Goal: Transaction & Acquisition: Book appointment/travel/reservation

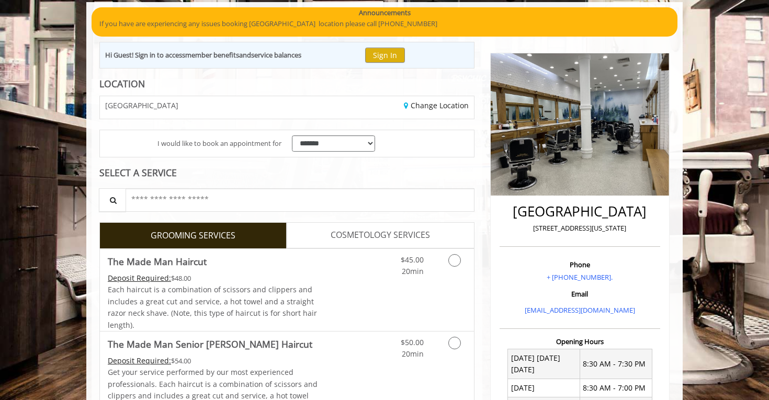
scroll to position [85, 0]
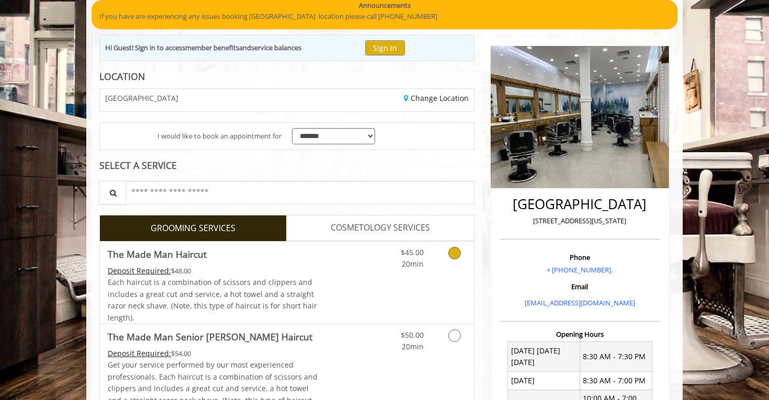
click at [457, 255] on icon "Grooming services" at bounding box center [454, 253] width 13 height 13
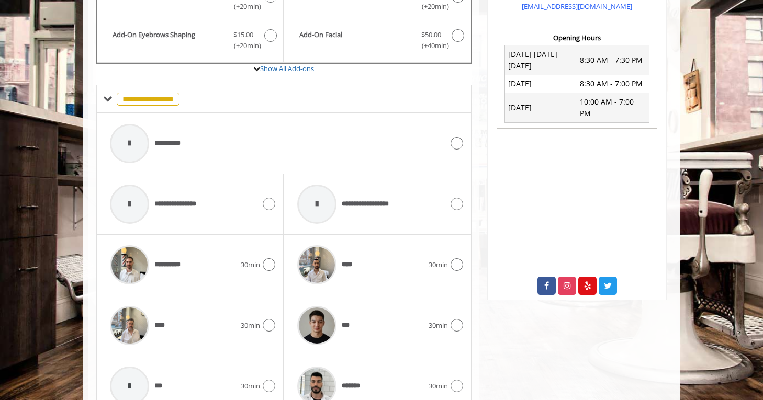
scroll to position [333, 0]
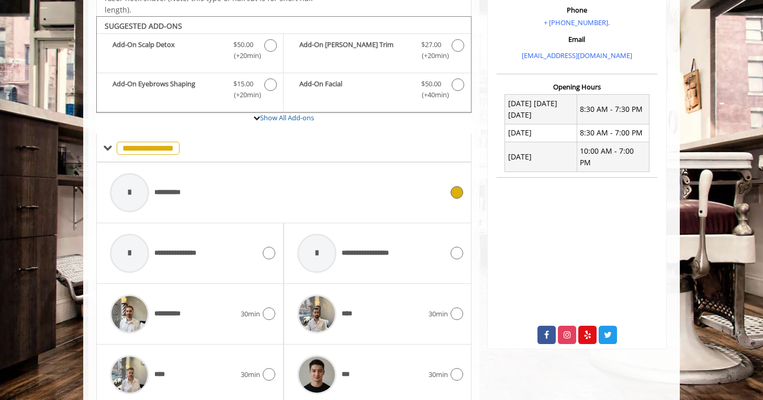
click at [264, 207] on div "**********" at bounding box center [276, 193] width 343 height 50
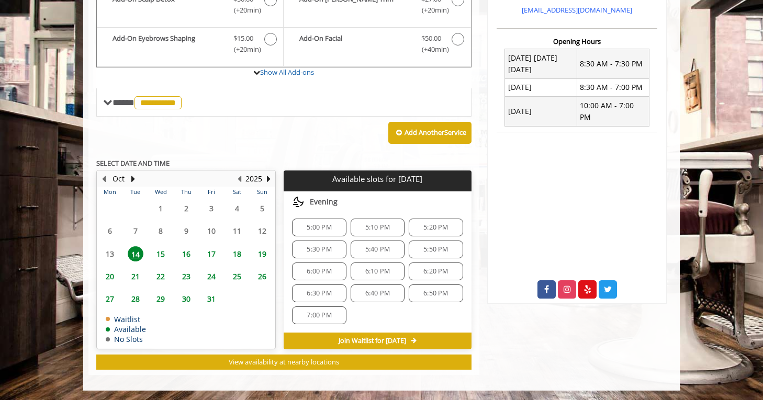
click at [387, 271] on span "6:10 PM" at bounding box center [377, 271] width 44 height 8
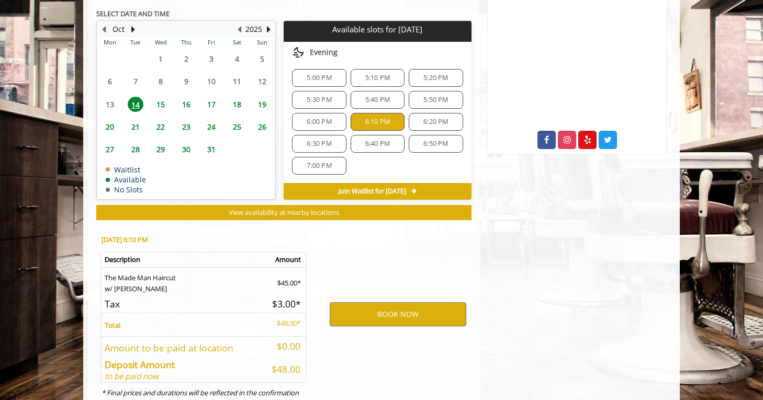
scroll to position [568, 0]
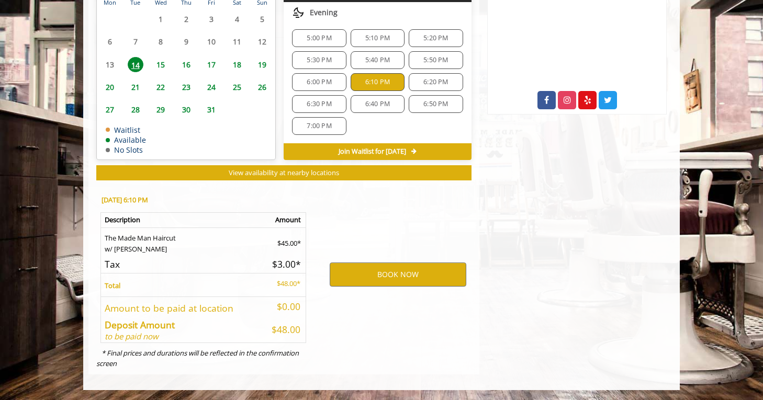
click at [367, 86] on div "6:10 PM" at bounding box center [378, 82] width 54 height 18
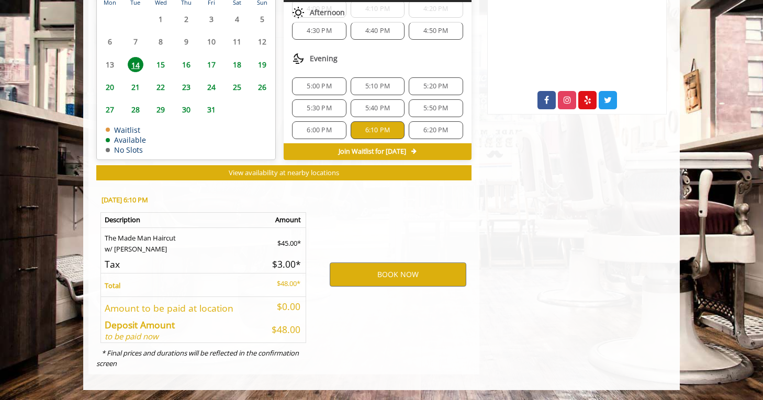
scroll to position [228, 0]
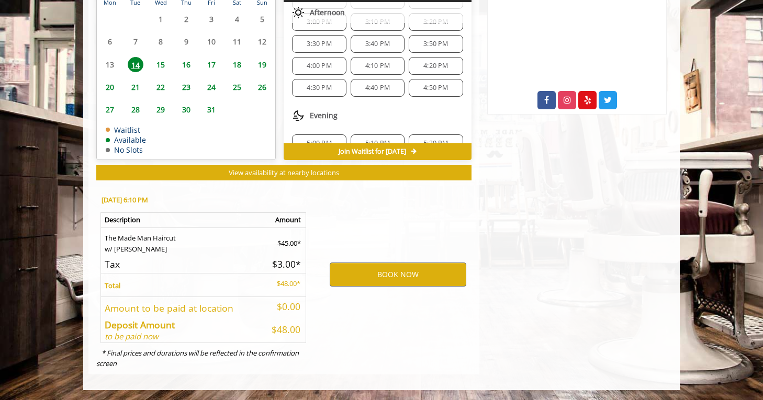
click at [367, 110] on div "Evening" at bounding box center [377, 115] width 187 height 21
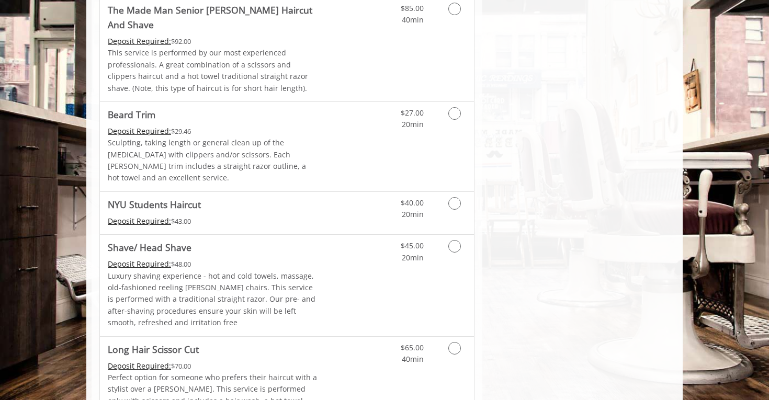
scroll to position [1152, 0]
click at [249, 197] on span "NYU Students Haircut" at bounding box center [213, 204] width 210 height 15
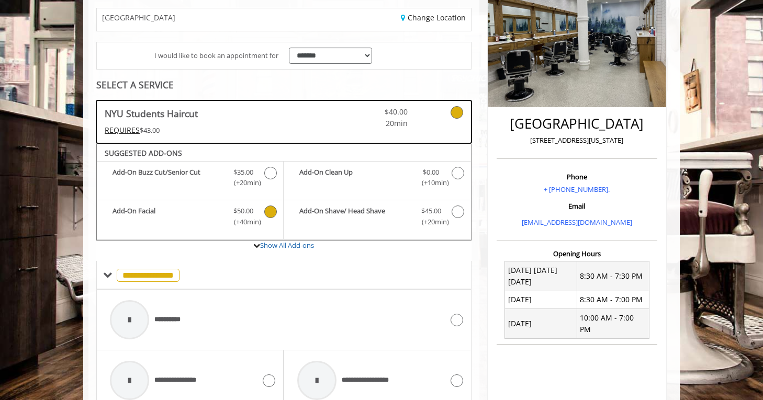
scroll to position [163, 0]
